Goal: Task Accomplishment & Management: Manage account settings

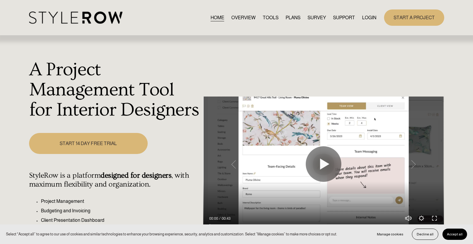
click at [370, 20] on link "LOGIN" at bounding box center [369, 18] width 14 height 8
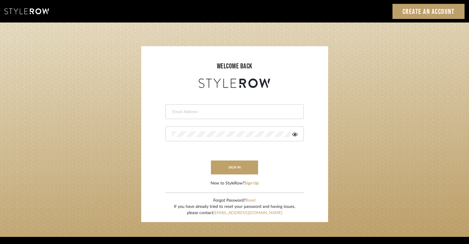
click at [231, 101] on form "This field is required This field is required sign in New to StyleRow? Sign Up" at bounding box center [234, 137] width 175 height 97
drag, startPoint x: 230, startPoint y: 109, endPoint x: 230, endPoint y: 114, distance: 4.5
click at [230, 109] on input "email" at bounding box center [234, 112] width 124 height 6
type input "ac@cerusedesign.com"
click at [229, 169] on button "sign in" at bounding box center [234, 168] width 47 height 14
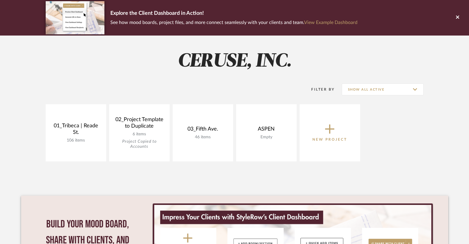
scroll to position [44, 0]
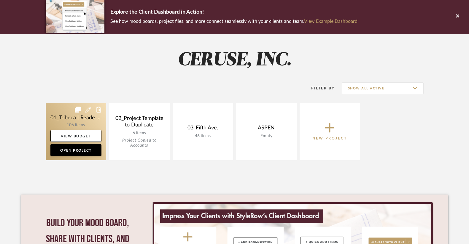
click at [79, 118] on link at bounding box center [76, 131] width 60 height 57
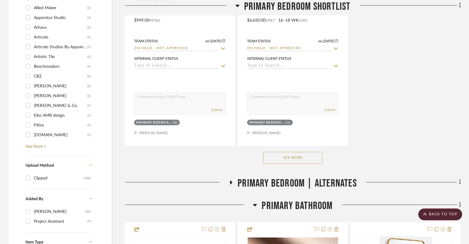
scroll to position [813, 0]
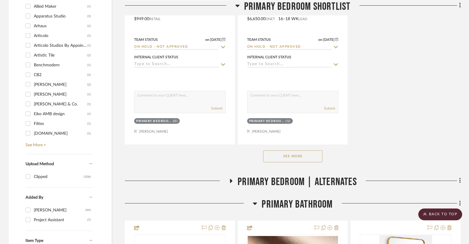
click at [284, 155] on button "See More" at bounding box center [292, 157] width 59 height 12
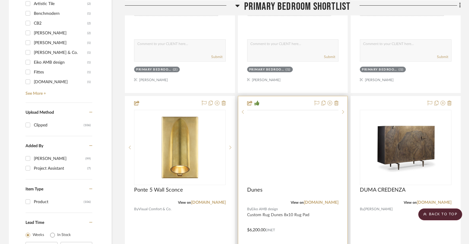
scroll to position [877, 0]
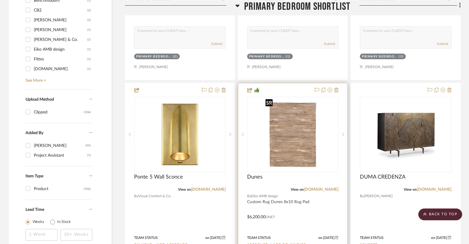
click at [301, 148] on div at bounding box center [293, 134] width 92 height 75
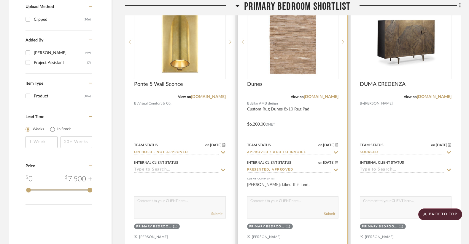
scroll to position [971, 0]
click at [281, 72] on img "0" at bounding box center [292, 41] width 59 height 74
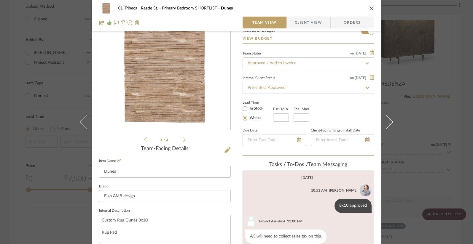
scroll to position [0, 0]
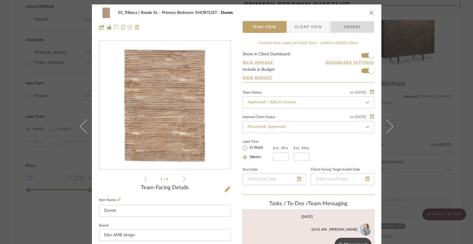
click at [342, 26] on span "Orders" at bounding box center [352, 27] width 30 height 12
type textarea "Custom Rug Dunes 8x10 and Rug Pad"
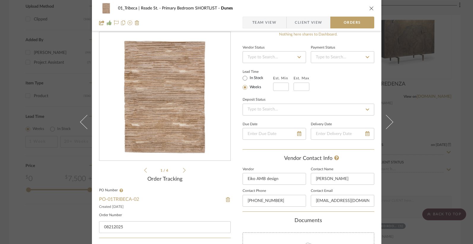
scroll to position [14, 0]
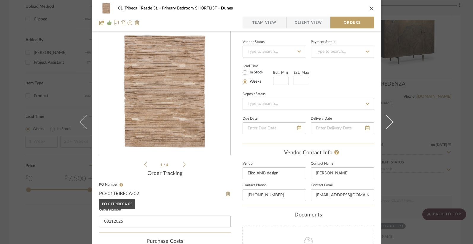
click at [112, 193] on link "PO-01TRIBECA -02" at bounding box center [119, 193] width 40 height 5
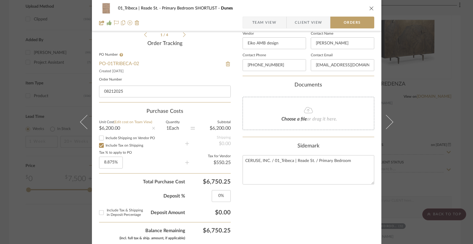
scroll to position [146, 0]
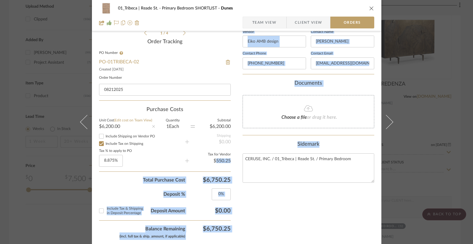
drag, startPoint x: 209, startPoint y: 162, endPoint x: 234, endPoint y: 162, distance: 25.2
click at [234, 162] on div "01_Tribeca | Reade St. Primary Bedroom SHORTLIST Dunes Team View Client View Or…" at bounding box center [236, 173] width 289 height 631
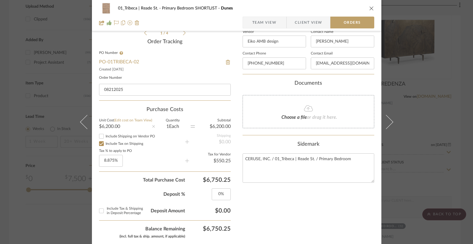
click at [228, 162] on div "01_Tribeca | Reade St. Primary Bedroom SHORTLIST Dunes Team View Client View Or…" at bounding box center [236, 173] width 289 height 631
drag, startPoint x: 228, startPoint y: 162, endPoint x: 212, endPoint y: 162, distance: 16.9
click at [212, 162] on div "01_Tribeca | Reade St. Primary Bedroom SHORTLIST Dunes Team View Client View Or…" at bounding box center [236, 173] width 289 height 631
copy div "$550.25"
click at [371, 8] on icon "close" at bounding box center [371, 8] width 5 height 5
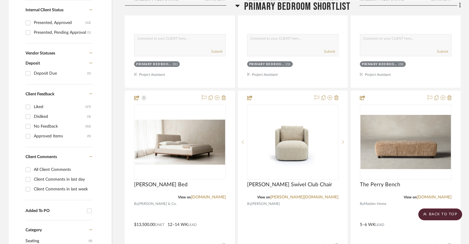
scroll to position [387, 0]
